Goal: Task Accomplishment & Management: Manage account settings

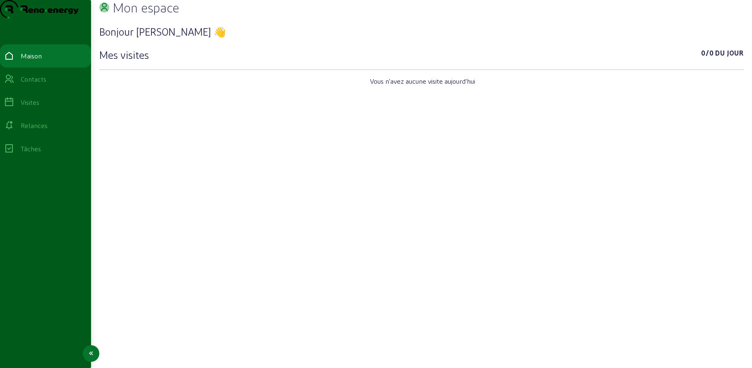
click at [14, 84] on icon at bounding box center [9, 79] width 10 height 10
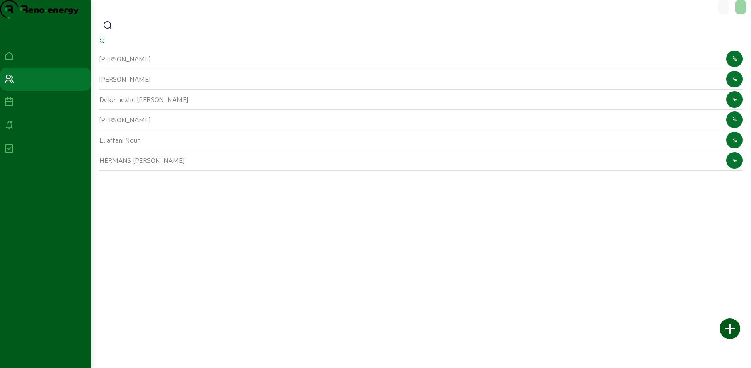
click at [113, 31] on icon at bounding box center [108, 26] width 10 height 10
click at [123, 31] on input at bounding box center [153, 26] width 75 height 10
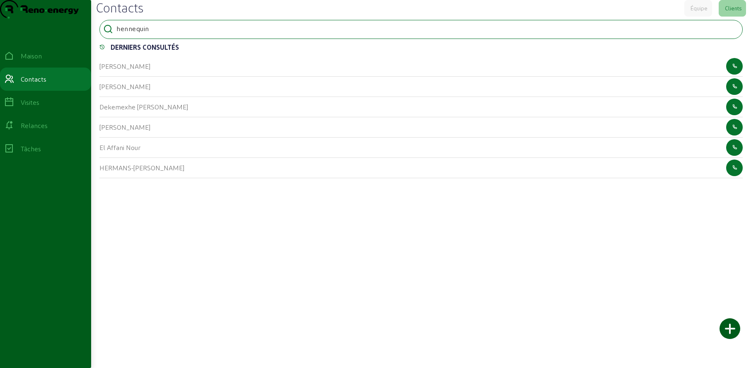
type input "hennequin"
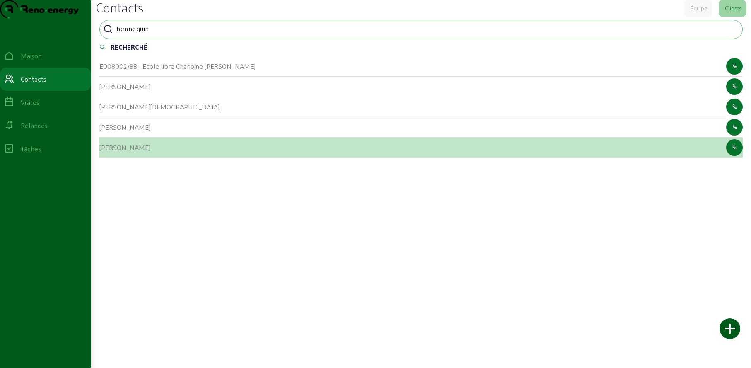
click at [109, 151] on font "[PERSON_NAME]" at bounding box center [124, 147] width 51 height 8
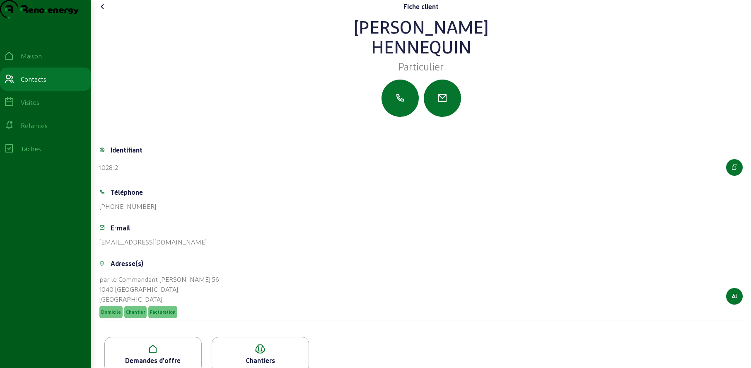
scroll to position [31, 0]
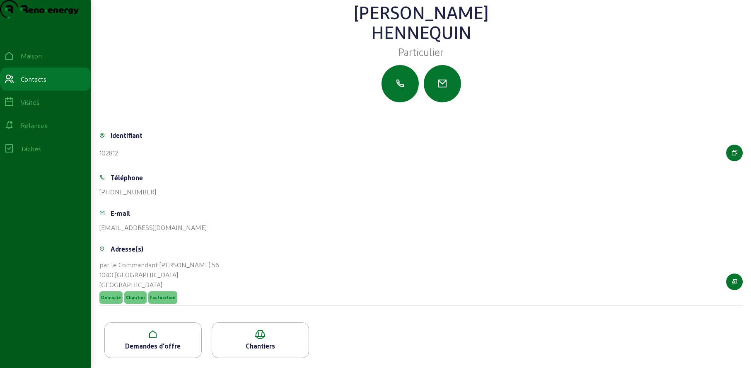
click at [192, 334] on icon at bounding box center [153, 334] width 96 height 10
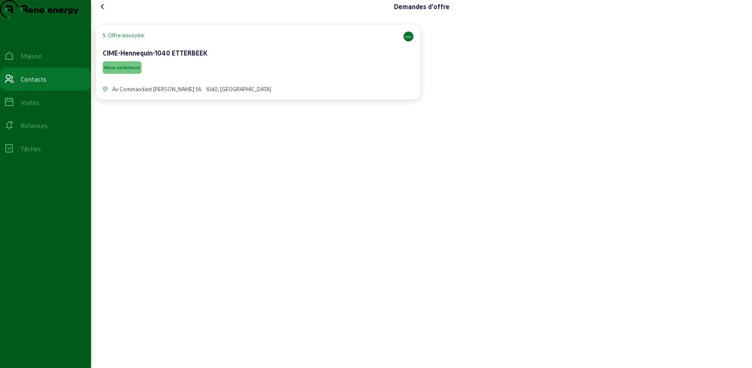
click at [249, 75] on div "Murs extérieurs" at bounding box center [258, 68] width 311 height 16
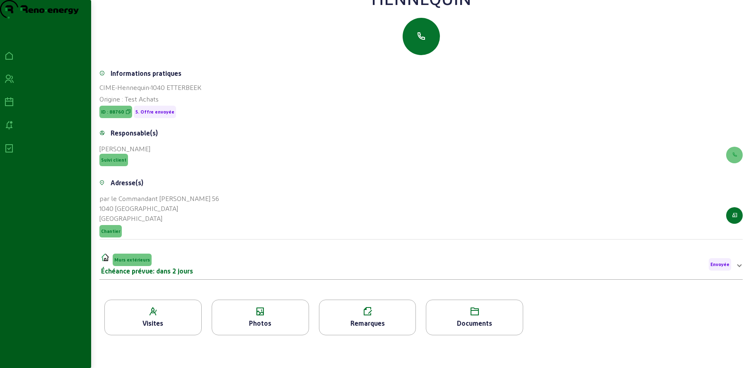
scroll to position [106, 0]
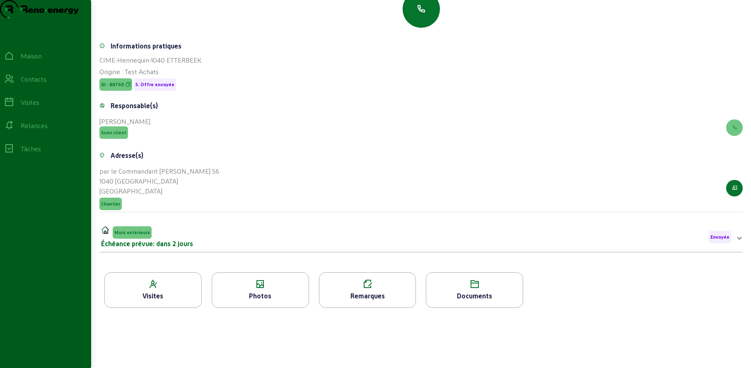
click at [267, 282] on icon at bounding box center [260, 284] width 96 height 10
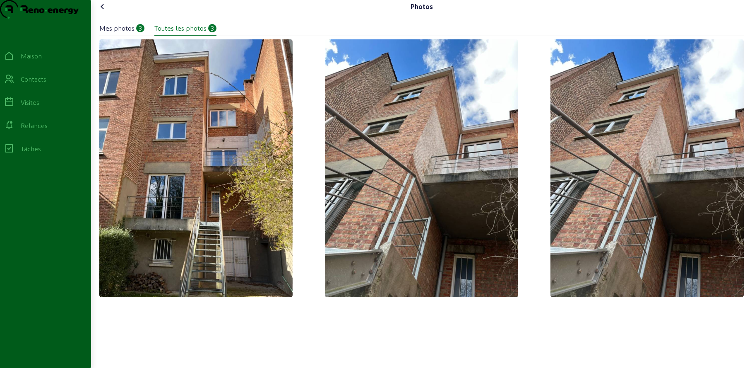
click at [103, 12] on icon at bounding box center [103, 7] width 10 height 10
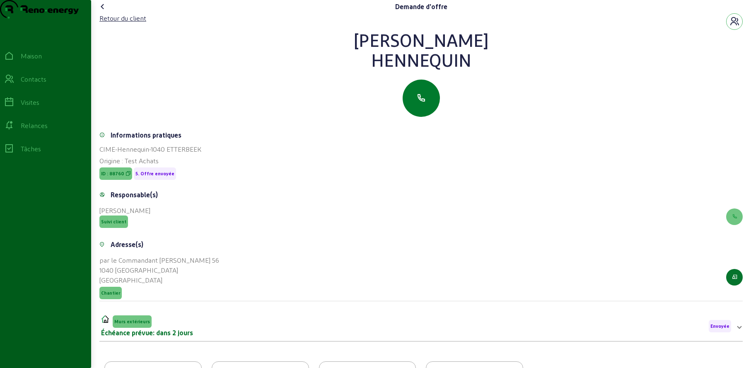
click at [412, 113] on button "button" at bounding box center [420, 98] width 37 height 37
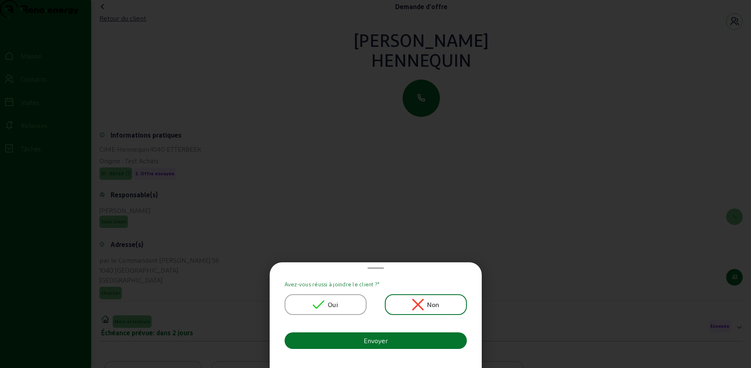
click at [324, 299] on icon at bounding box center [319, 305] width 12 height 12
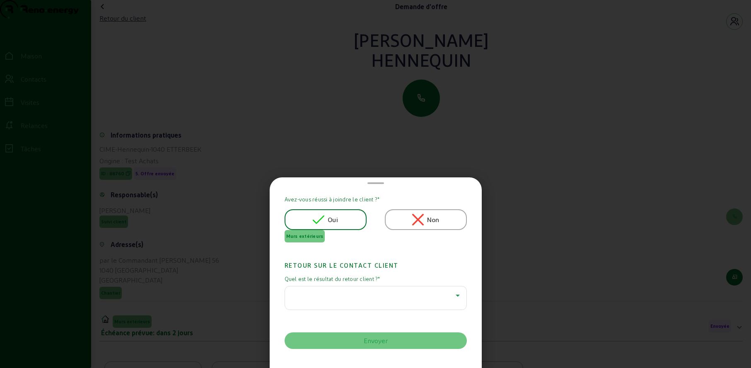
click at [323, 290] on div at bounding box center [374, 295] width 164 height 10
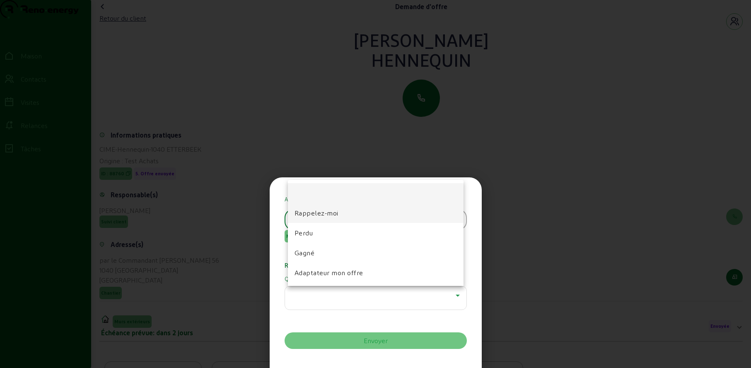
click at [316, 219] on mat-option "Rappelez-moi" at bounding box center [376, 213] width 176 height 20
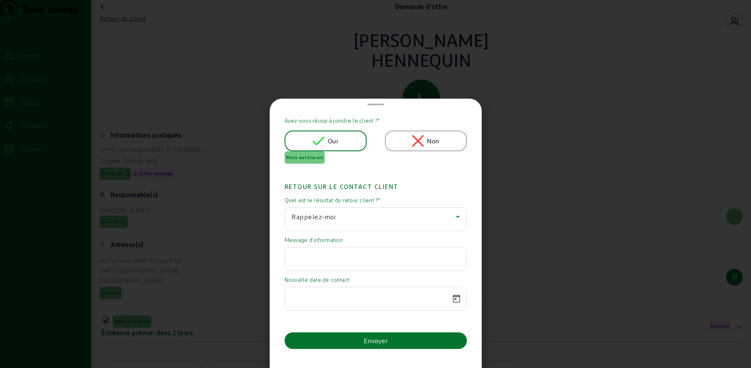
click at [330, 260] on input "text" at bounding box center [376, 256] width 168 height 10
type input "Attend les primes"
click at [453, 300] on span "Open calendar" at bounding box center [456, 299] width 20 height 20
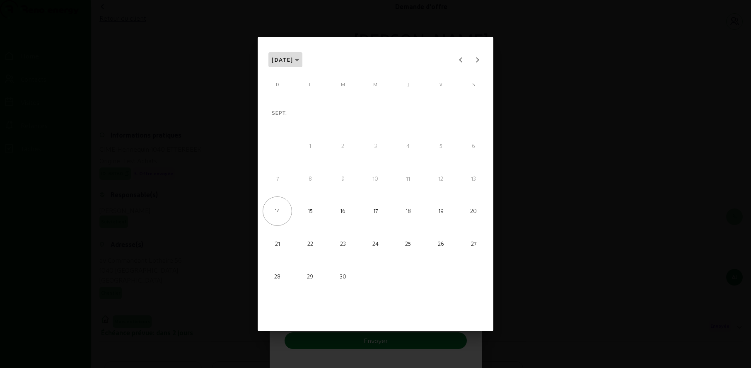
click at [299, 59] on polygon "Choose month and year" at bounding box center [297, 60] width 4 height 2
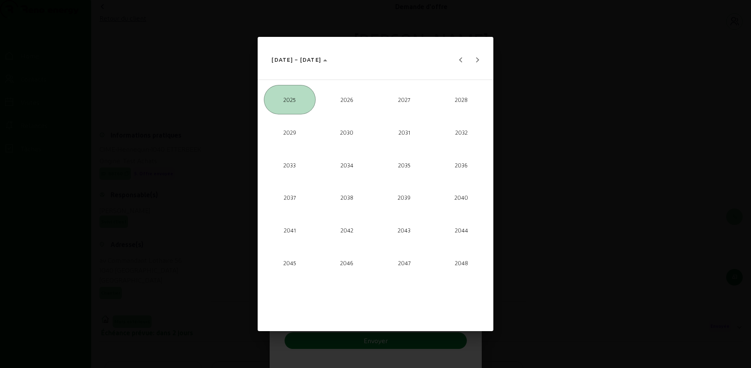
click at [340, 104] on span "2026" at bounding box center [346, 99] width 51 height 29
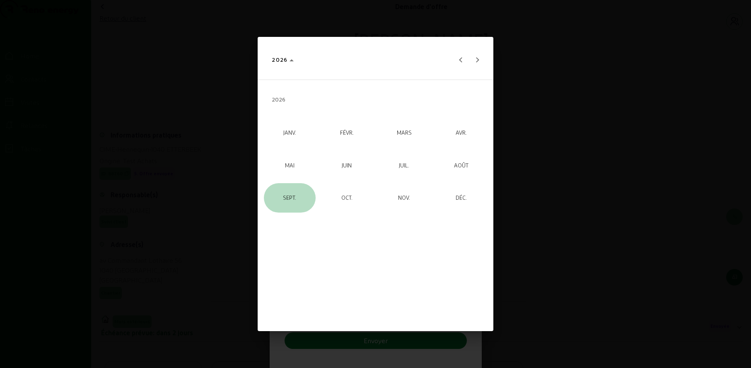
click at [295, 193] on span "SEPT." at bounding box center [289, 197] width 51 height 29
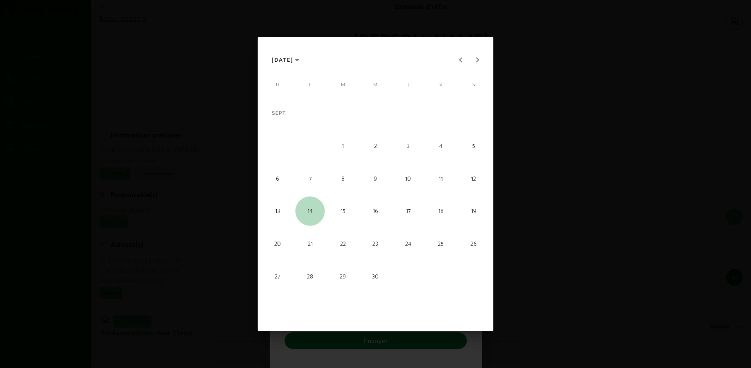
click at [313, 210] on span "14" at bounding box center [309, 210] width 29 height 29
type input "[DATE]"
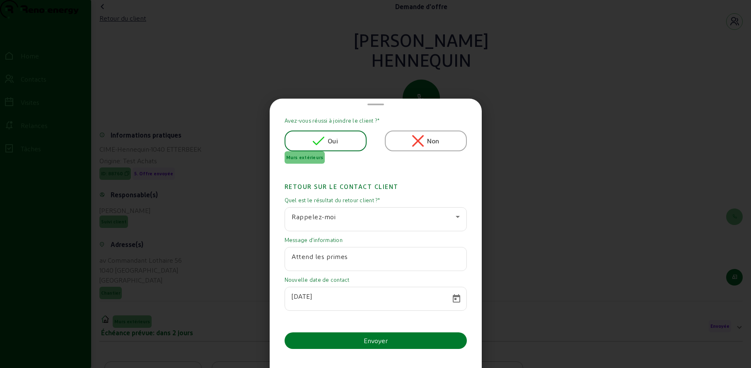
click at [370, 338] on div "Envoyer" at bounding box center [376, 340] width 24 height 10
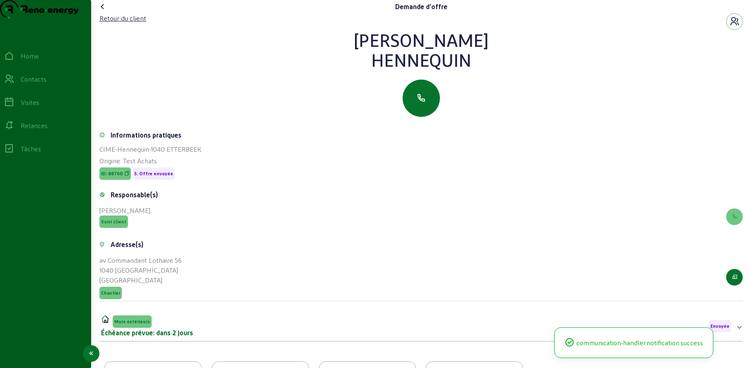
click at [14, 130] on icon at bounding box center [9, 125] width 10 height 10
